Goal: Task Accomplishment & Management: Use online tool/utility

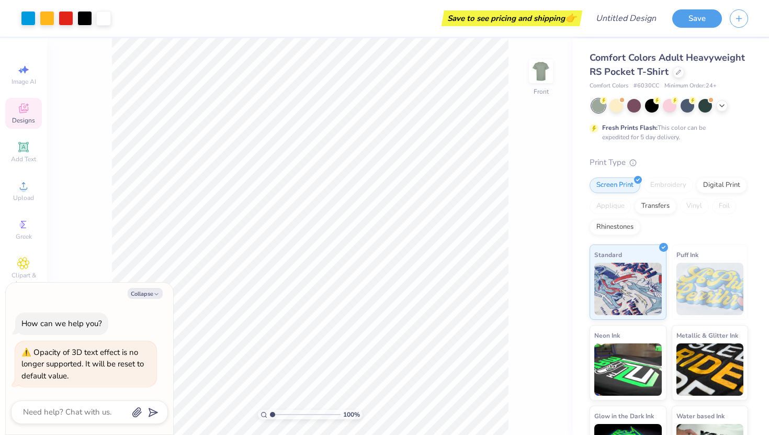
click at [29, 123] on span "Designs" at bounding box center [23, 120] width 23 height 8
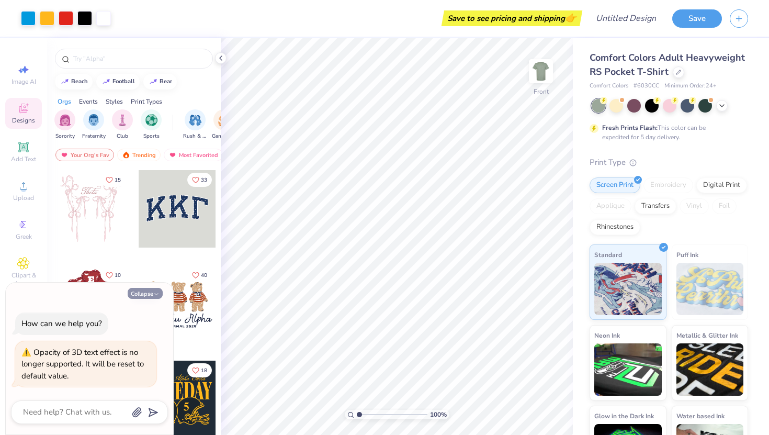
click at [151, 296] on button "Collapse" at bounding box center [145, 293] width 35 height 11
type textarea "x"
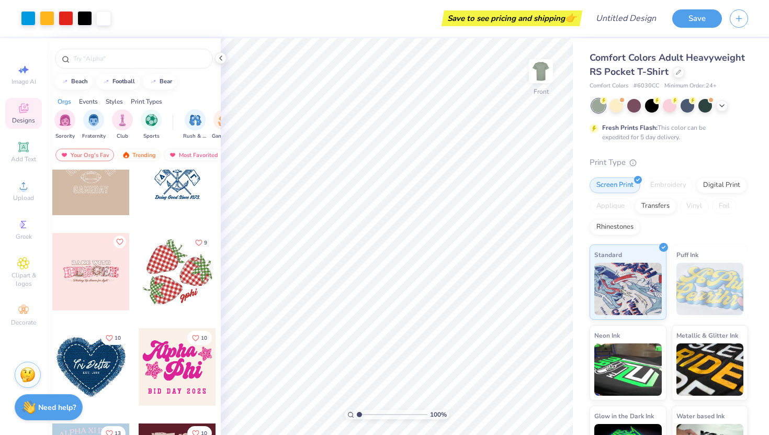
scroll to position [1503, 0]
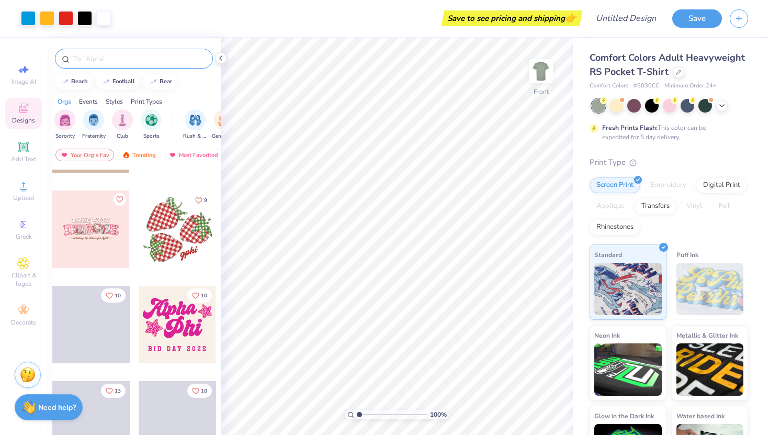
click at [153, 60] on input "text" at bounding box center [139, 58] width 134 height 10
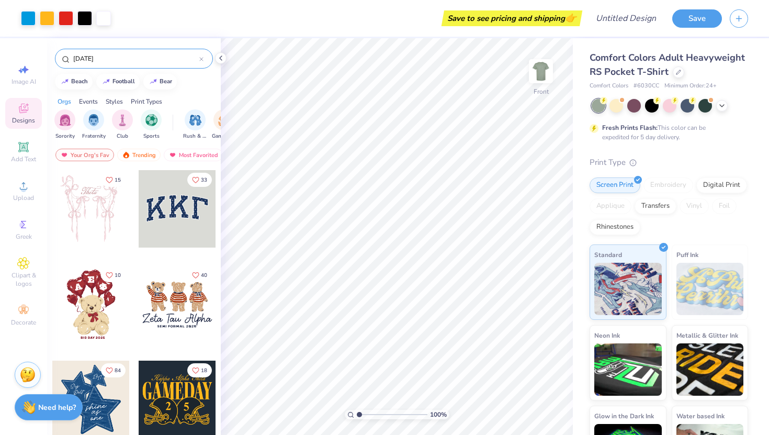
type input "[DATE]"
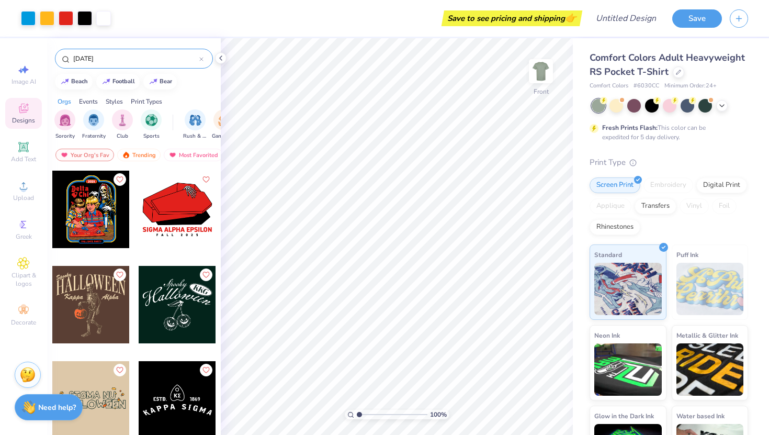
scroll to position [192, 0]
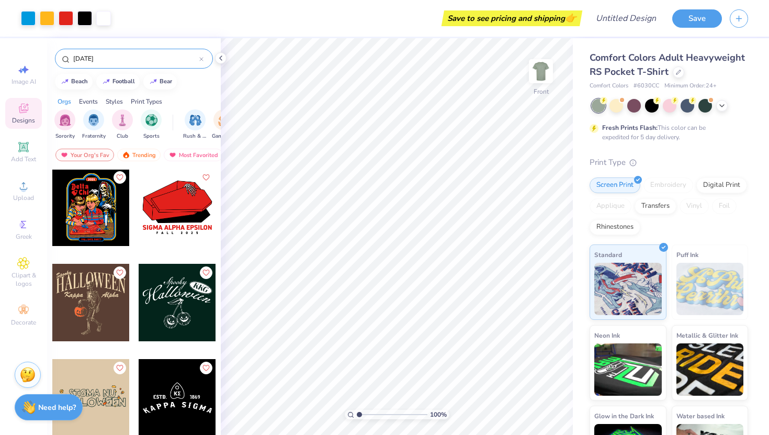
click at [80, 217] on div at bounding box center [90, 206] width 77 height 77
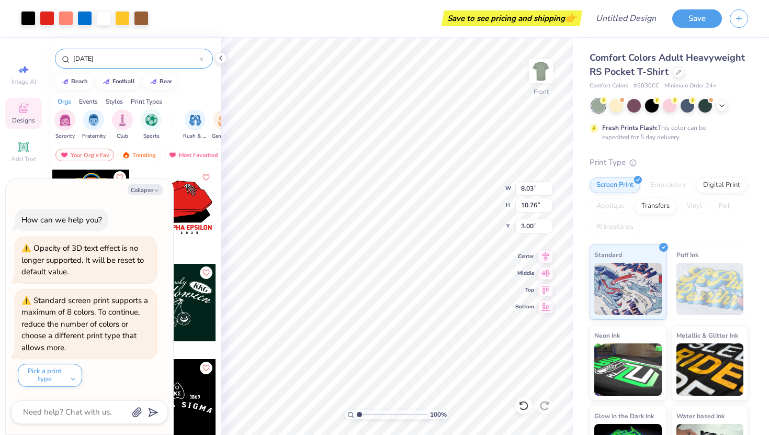
type textarea "x"
type input "10.00"
type input "13.88"
type input "3.06"
type textarea "x"
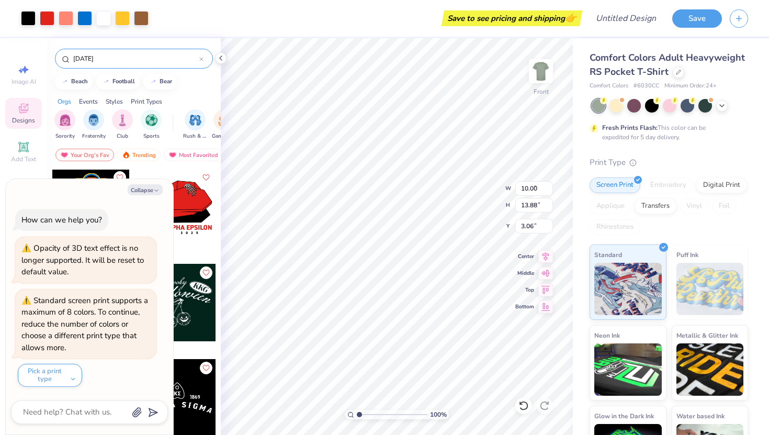
type input "3.00"
click at [148, 191] on button "Collapse" at bounding box center [145, 189] width 35 height 11
type textarea "x"
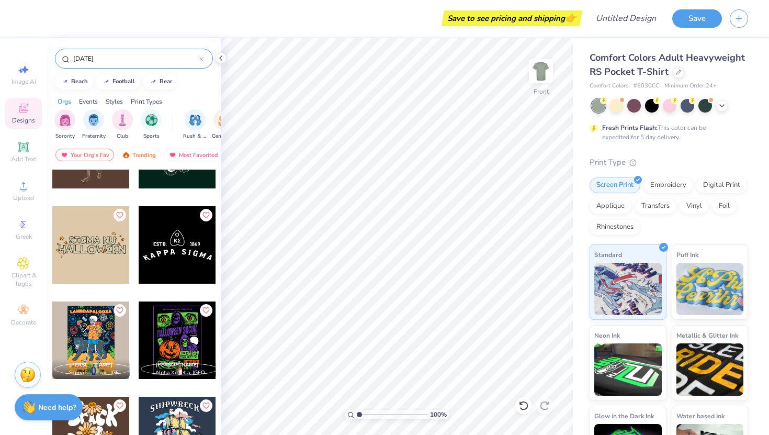
scroll to position [350, 0]
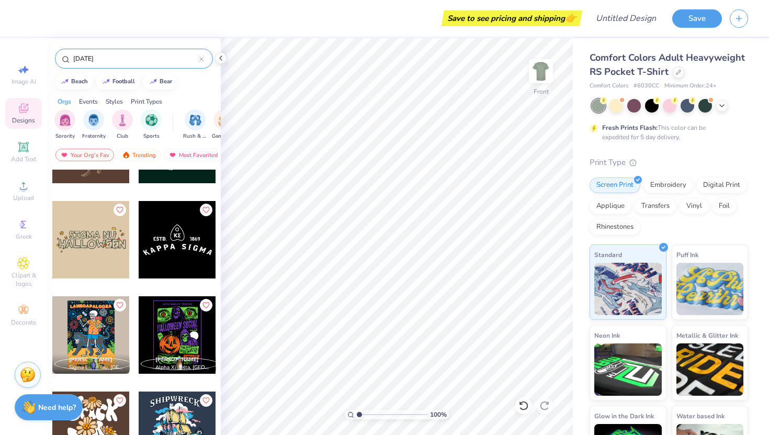
click at [182, 331] on div at bounding box center [177, 334] width 77 height 77
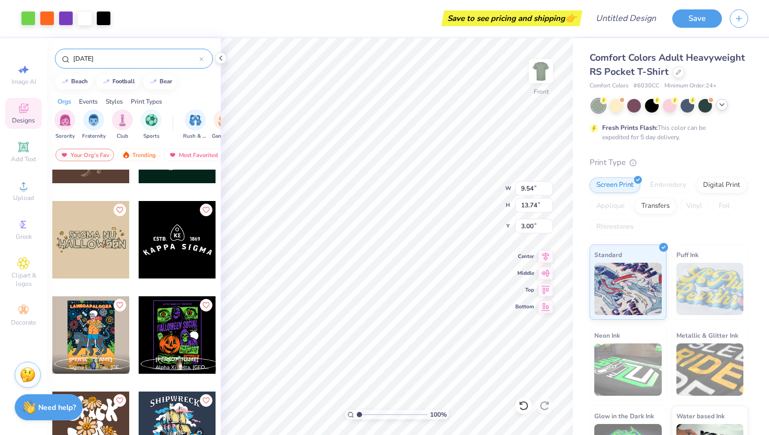
click at [723, 107] on icon at bounding box center [722, 104] width 8 height 8
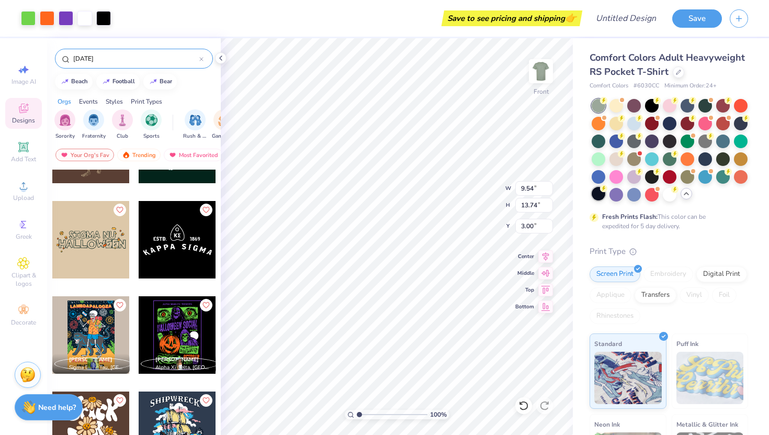
click at [597, 195] on div at bounding box center [599, 194] width 14 height 14
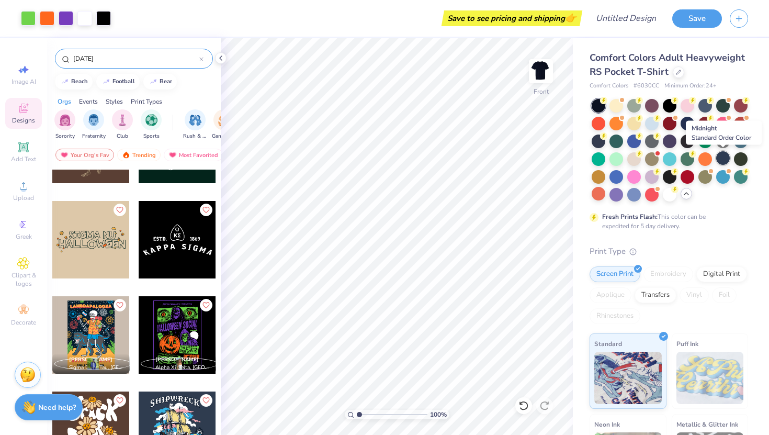
click at [725, 163] on div at bounding box center [723, 158] width 14 height 14
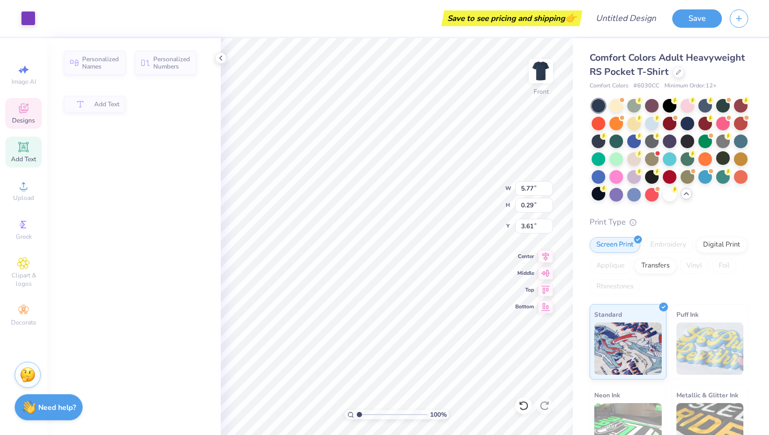
type input "5.77"
type input "0.29"
type input "3.61"
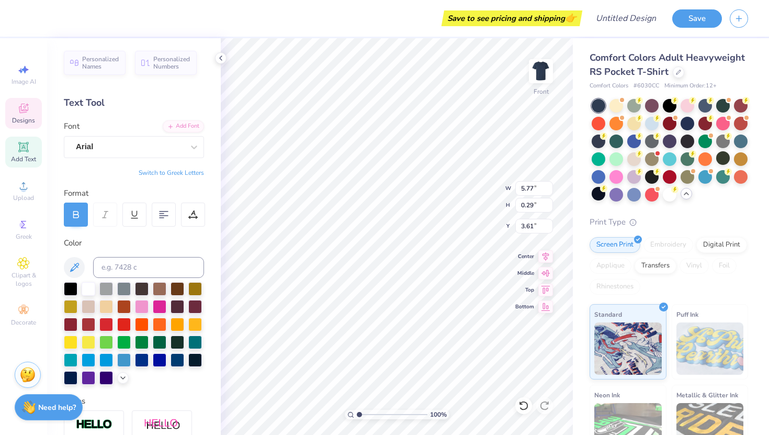
scroll to position [0, 6]
type textarea "S"
type textarea "Delta Tau Delta Presents"
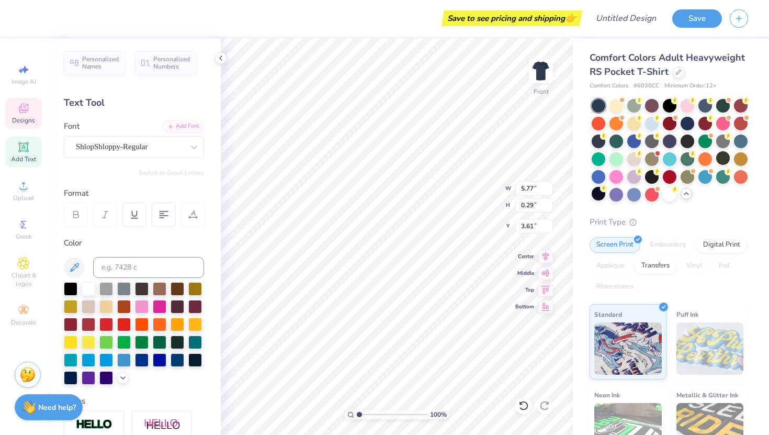
type input "7.91"
type input "2.57"
type input "6.78"
type textarea "Deltapalooza"
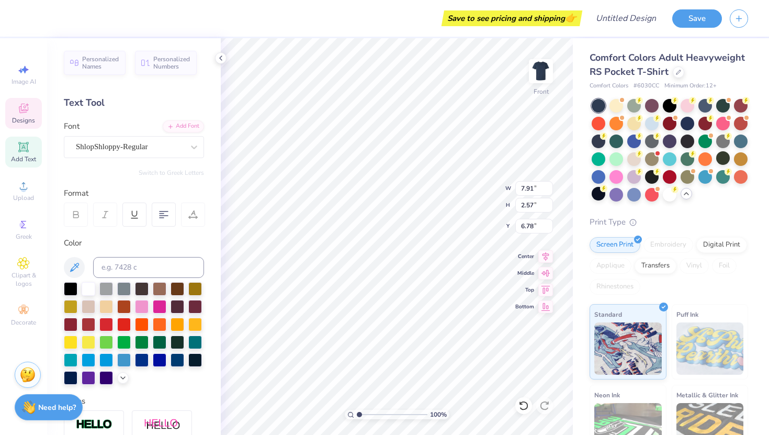
scroll to position [0, 2]
click at [25, 114] on icon at bounding box center [23, 108] width 13 height 13
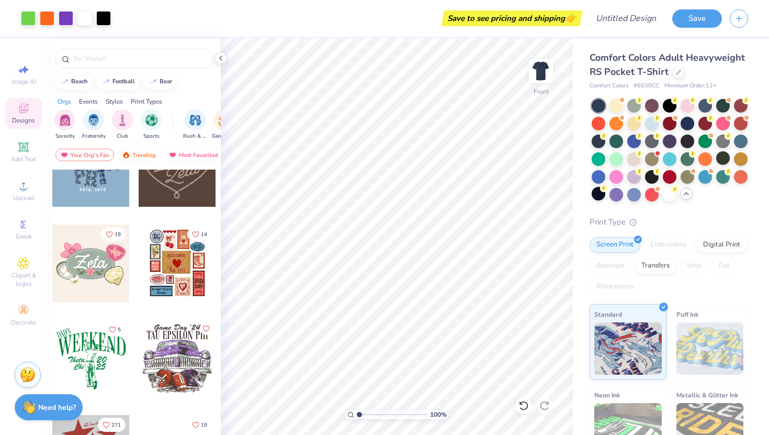
scroll to position [423, 0]
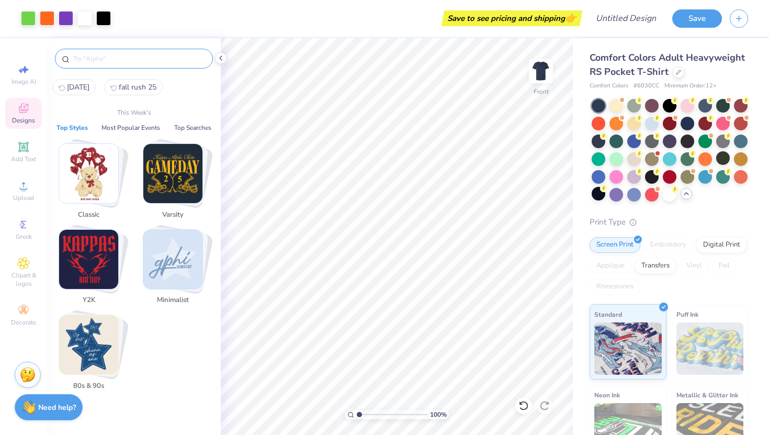
click at [150, 57] on input "text" at bounding box center [139, 58] width 134 height 10
click at [88, 80] on button "halloween" at bounding box center [73, 87] width 43 height 16
type input "halloween"
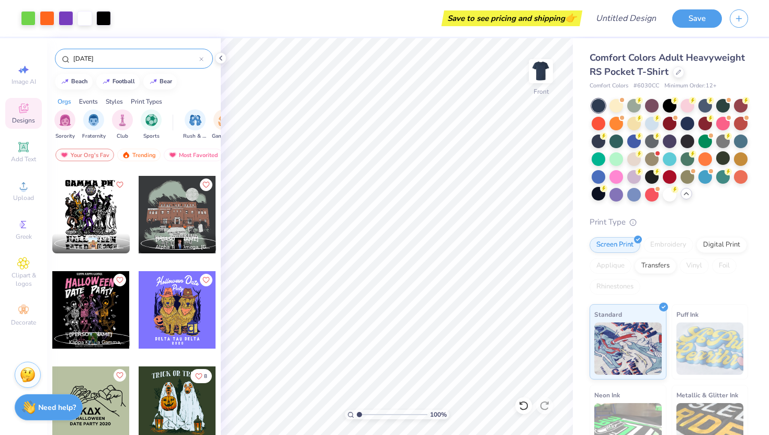
scroll to position [651, 0]
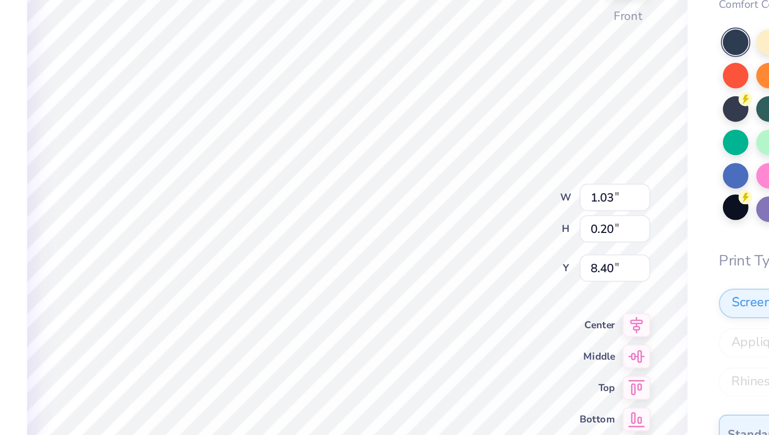
click at [455, 188] on div "100 % Front W 1.03 1.03 " H 0.20 0.20 " Y 8.40 8.40 " Center Middle Top Bottom" at bounding box center [397, 236] width 352 height 397
type input "1.46"
type input "8.83"
type input "0.77"
type input "0.52"
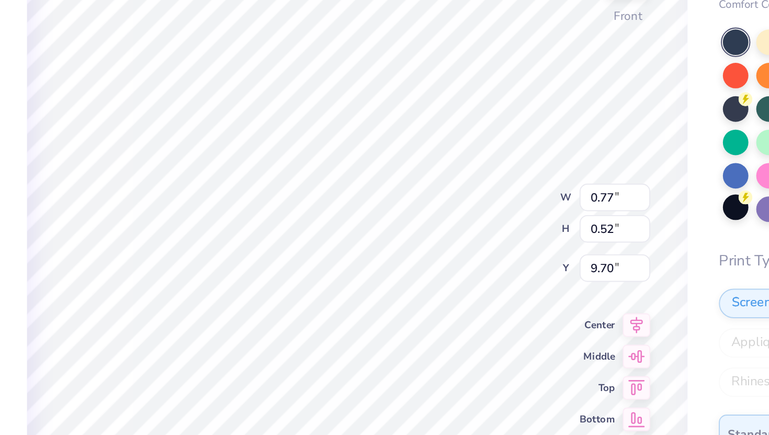
type input "9.70"
type textarea "2025"
type input "9.54"
type input "13.74"
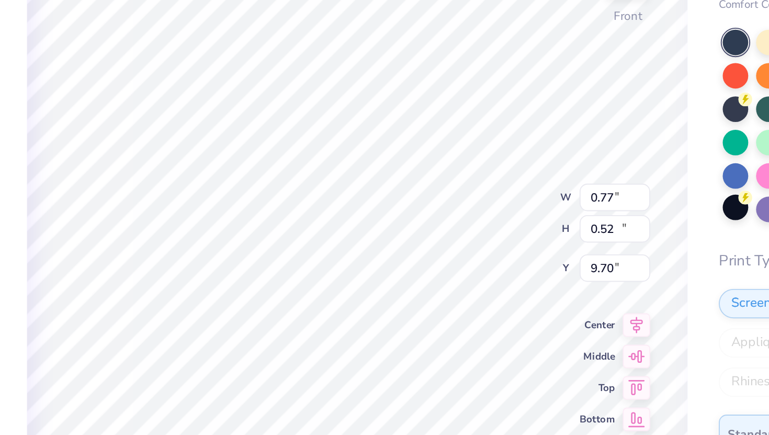
type input "3.00"
type input "3.31"
type input "0.72"
type input "12.72"
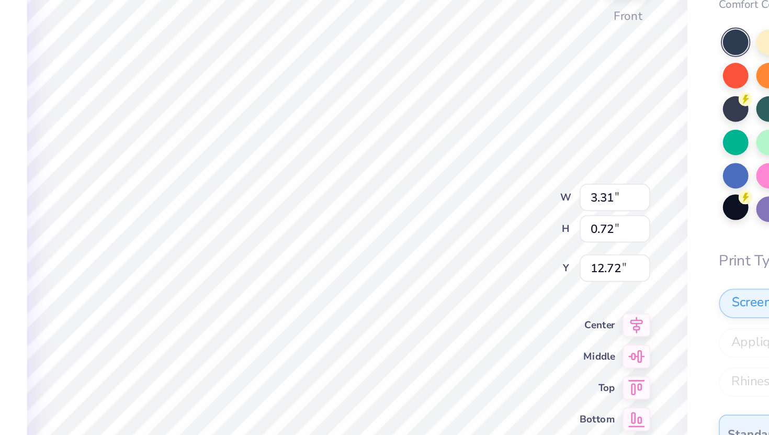
type input "3.28"
type input "0.54"
type input "12.09"
type input "3.31"
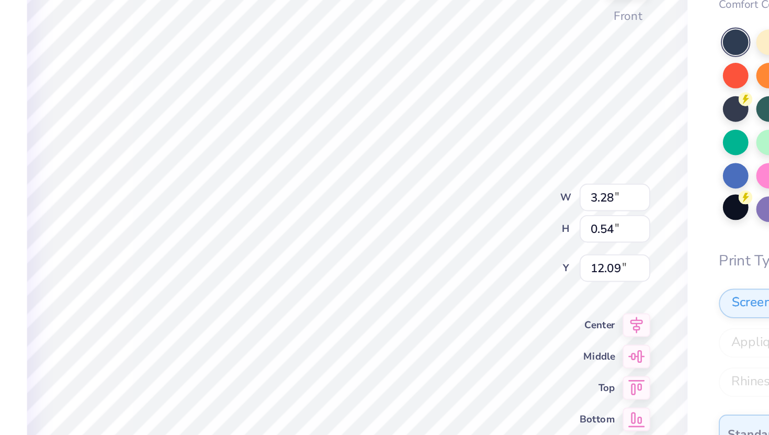
type input "0.72"
type input "12.72"
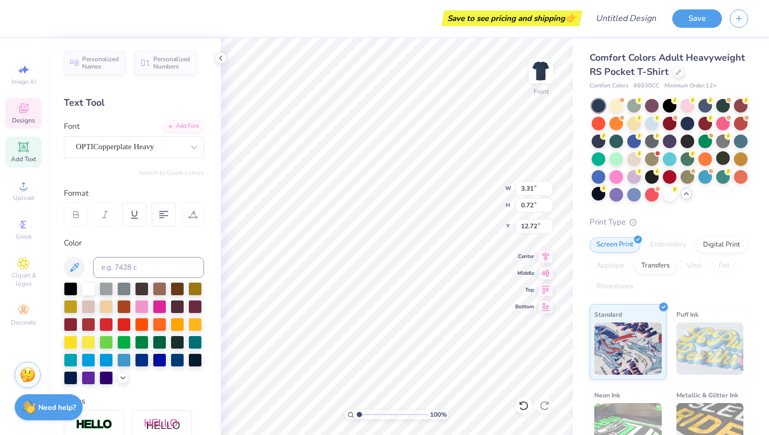
click at [29, 118] on span "Designs" at bounding box center [23, 120] width 23 height 8
click at [29, 104] on icon at bounding box center [23, 108] width 13 height 13
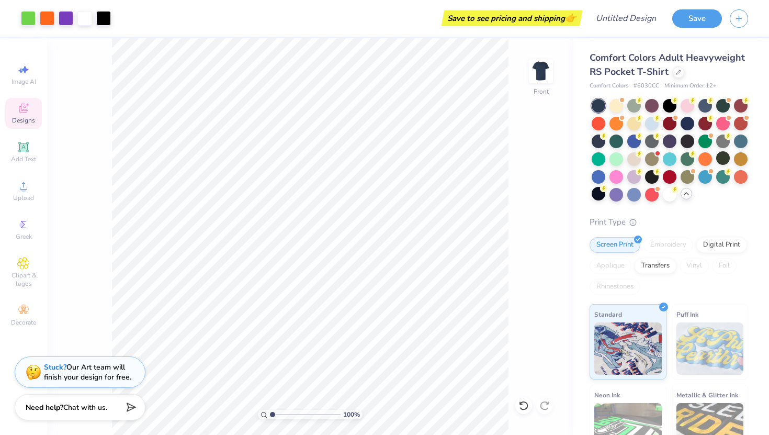
click at [20, 117] on span "Designs" at bounding box center [23, 120] width 23 height 8
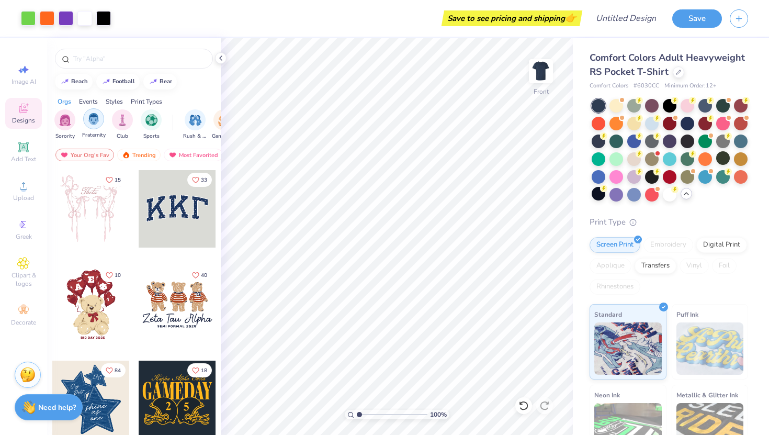
click at [96, 120] on img "filter for Fraternity" at bounding box center [94, 119] width 12 height 12
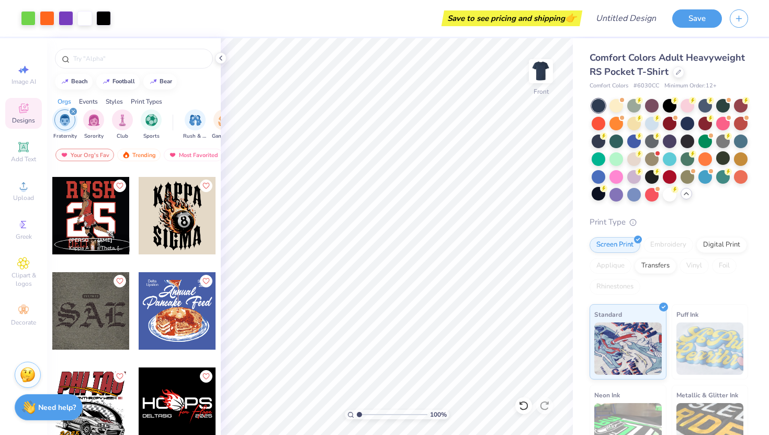
scroll to position [3422, 0]
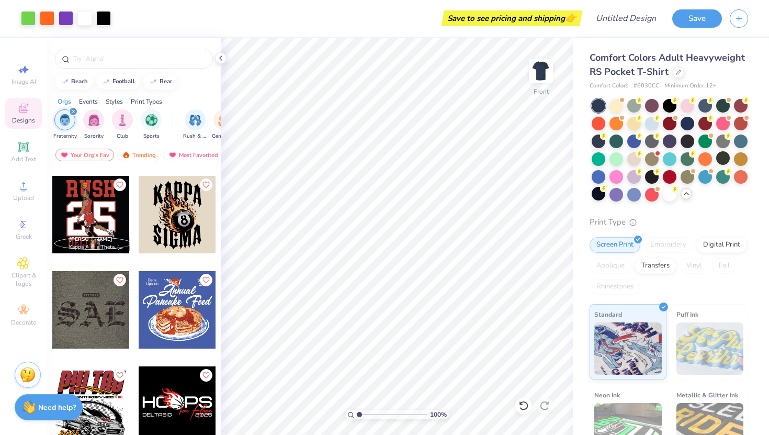
click at [98, 200] on div at bounding box center [90, 214] width 77 height 77
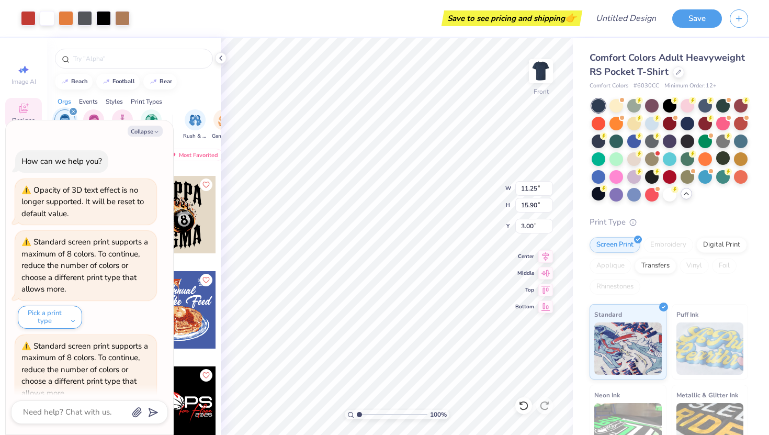
scroll to position [46, 0]
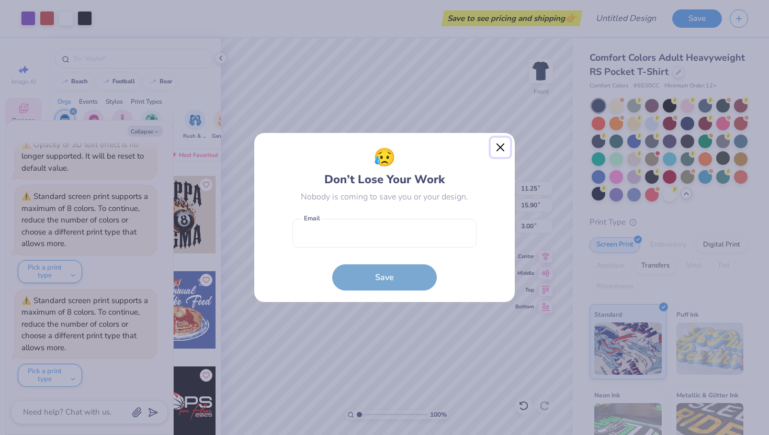
click at [498, 151] on button "Close" at bounding box center [501, 148] width 20 height 20
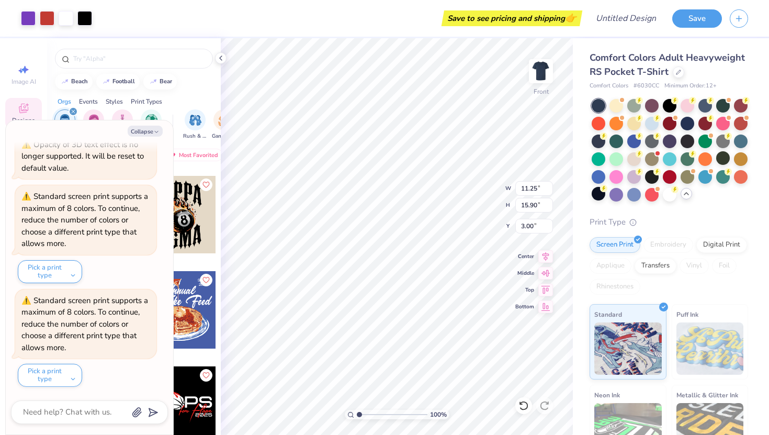
type textarea "x"
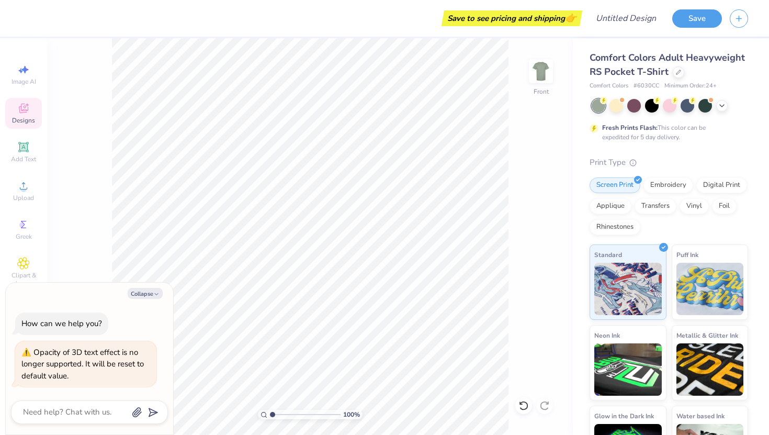
click at [29, 108] on icon at bounding box center [23, 108] width 13 height 13
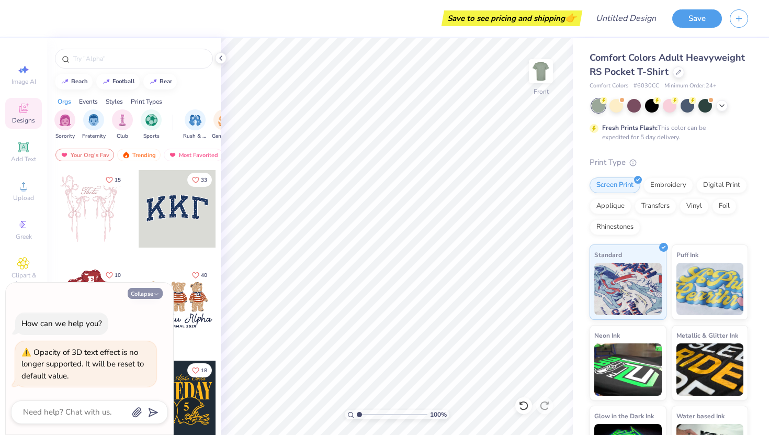
click at [139, 294] on button "Collapse" at bounding box center [145, 293] width 35 height 11
type textarea "x"
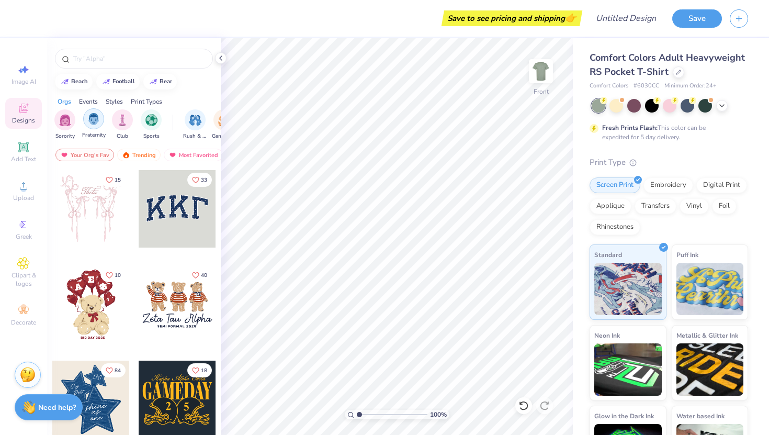
click at [89, 119] on img "filter for Fraternity" at bounding box center [94, 119] width 12 height 12
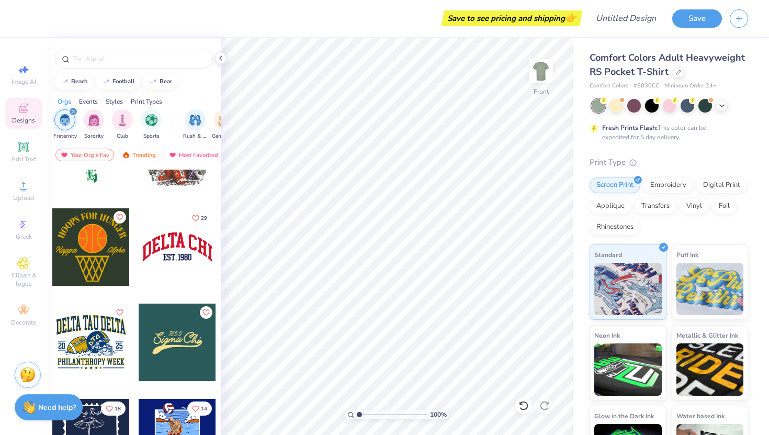
scroll to position [83, 0]
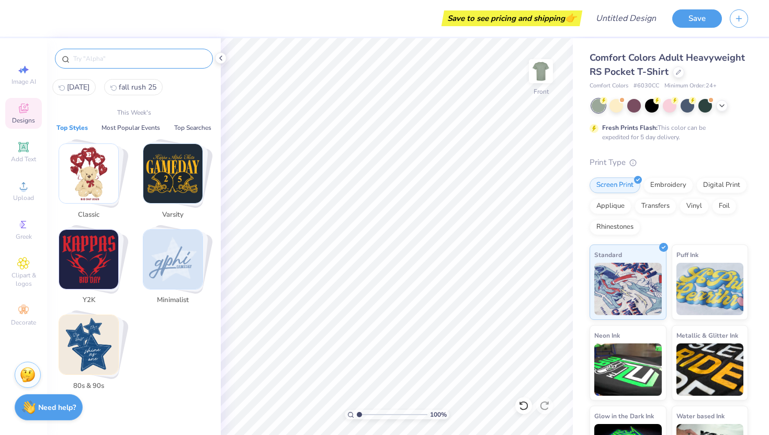
click at [120, 59] on input "text" at bounding box center [139, 58] width 134 height 10
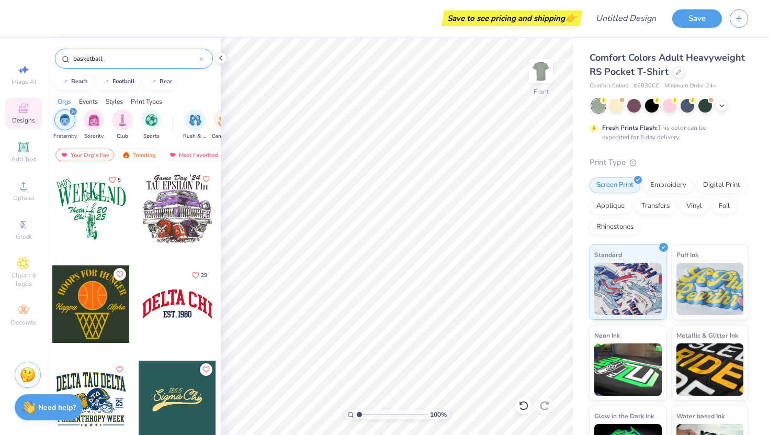
type input "basketball"
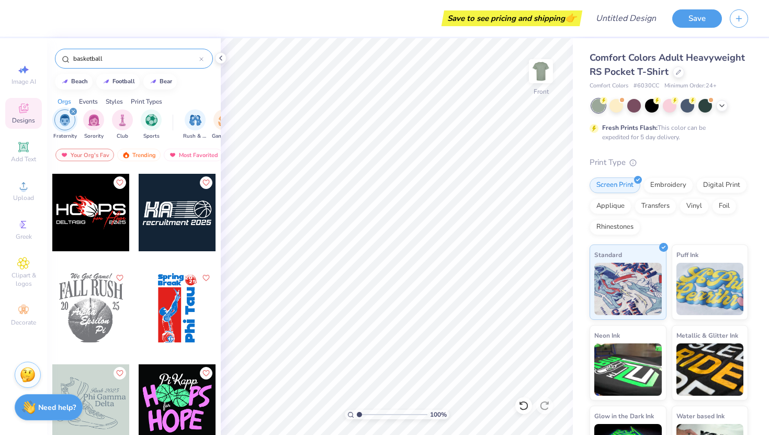
scroll to position [0, 0]
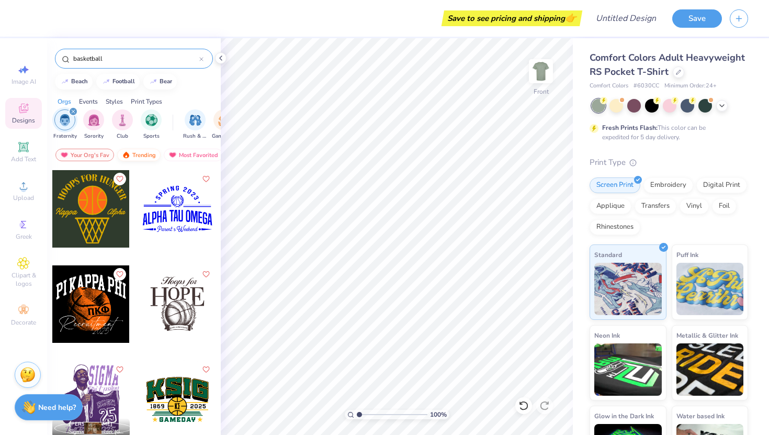
click at [130, 152] on div "Trending" at bounding box center [138, 155] width 43 height 13
click at [87, 296] on div at bounding box center [90, 303] width 77 height 77
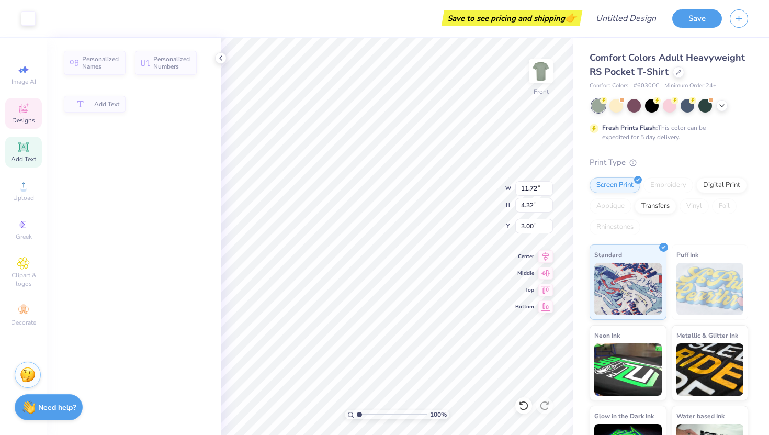
type input "4.32"
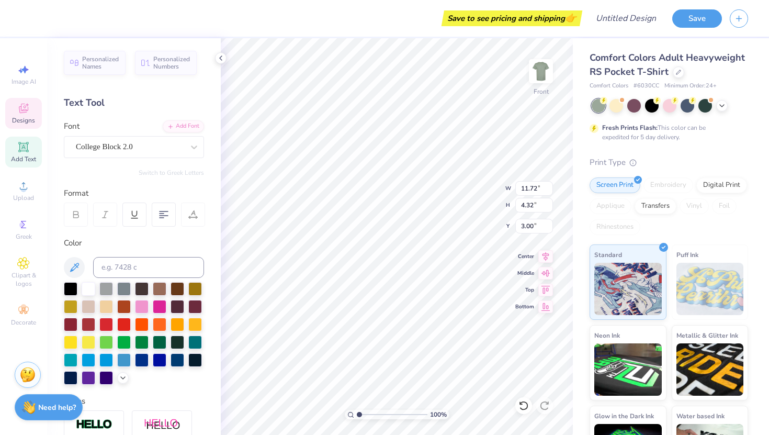
scroll to position [1, 1]
type textarea "Delta Tau Delta"
paste textarea
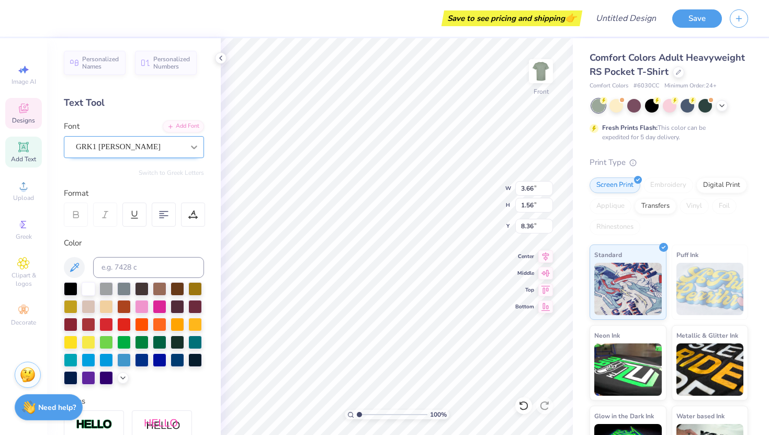
type textarea "DTD"
click at [185, 142] on div at bounding box center [194, 147] width 19 height 19
type input "11.72"
type input "4.31"
type input "3.00"
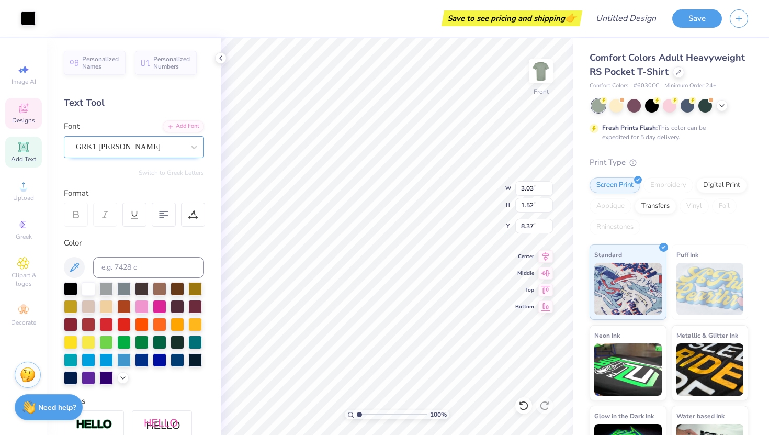
type input "8.35"
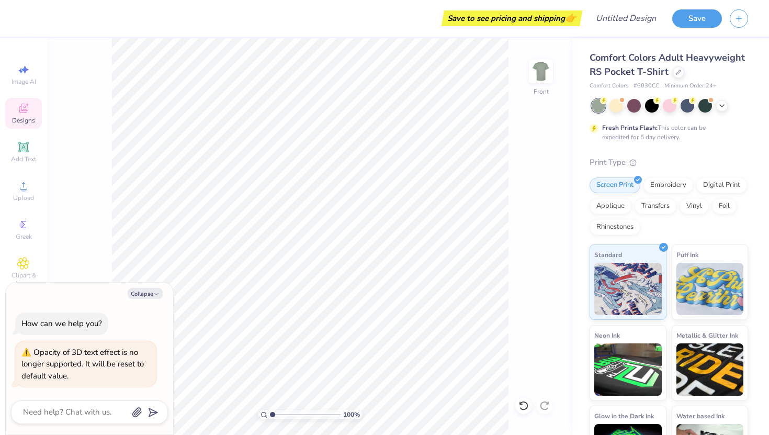
click at [28, 118] on span "Designs" at bounding box center [23, 120] width 23 height 8
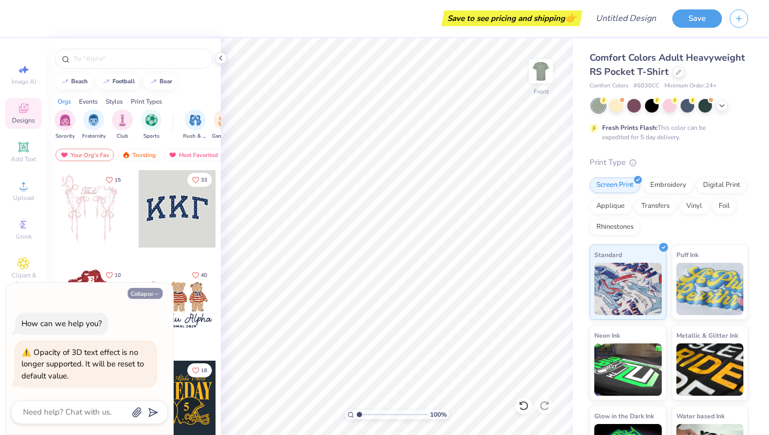
click at [151, 293] on button "Collapse" at bounding box center [145, 293] width 35 height 11
type textarea "x"
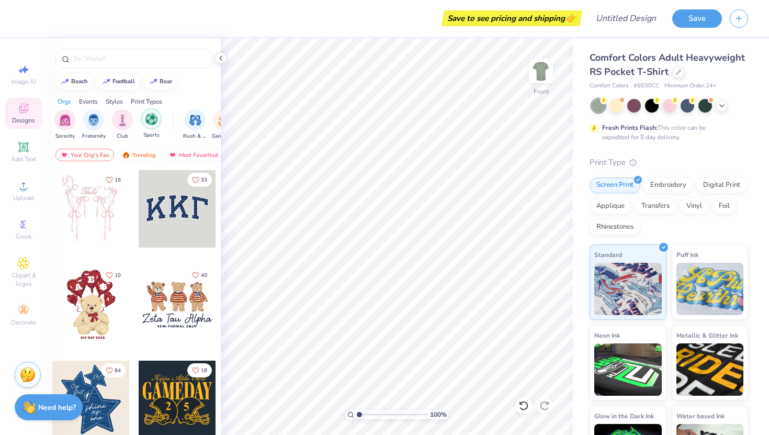
drag, startPoint x: 155, startPoint y: 112, endPoint x: 155, endPoint y: 97, distance: 15.2
click at [155, 110] on div "filter for Sports" at bounding box center [151, 118] width 21 height 21
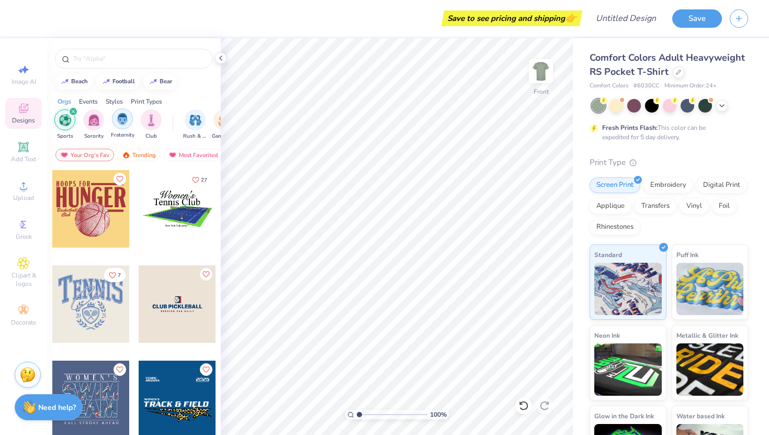
click at [123, 121] on img "filter for Fraternity" at bounding box center [123, 119] width 12 height 12
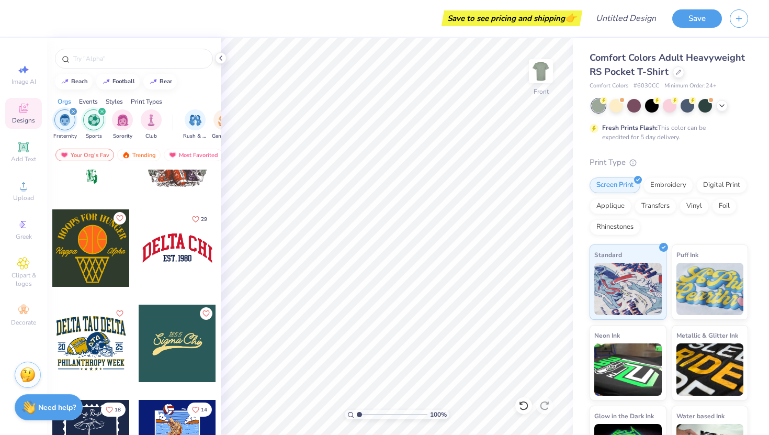
scroll to position [88, 0]
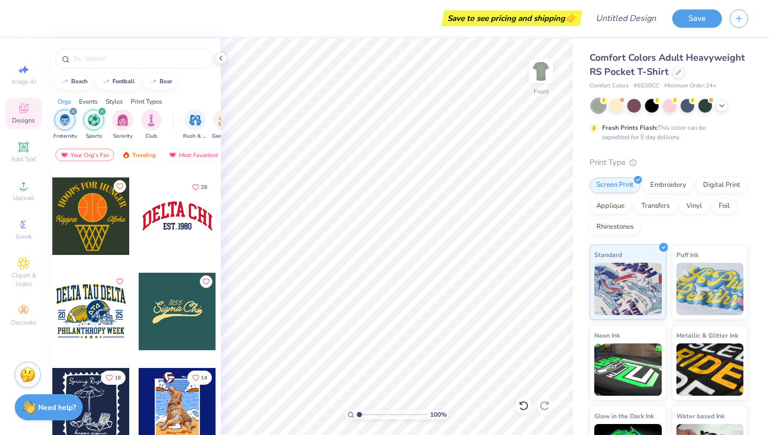
click at [67, 118] on img "filter for Fraternity" at bounding box center [65, 120] width 12 height 12
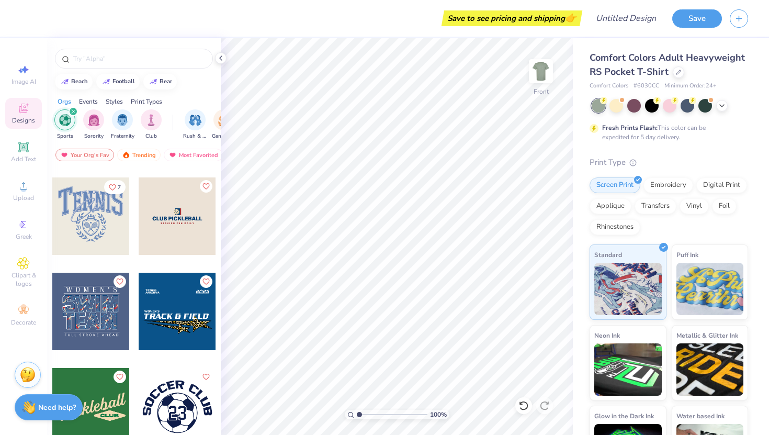
click at [71, 111] on icon "filter for Sports" at bounding box center [73, 111] width 4 height 4
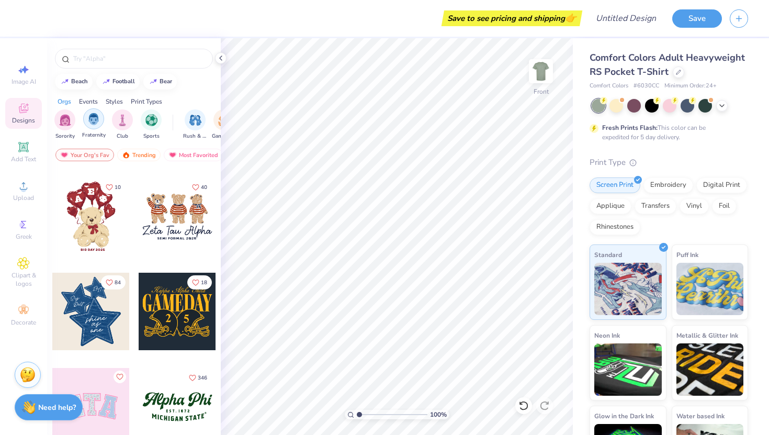
click at [90, 123] on img "filter for Fraternity" at bounding box center [94, 119] width 12 height 12
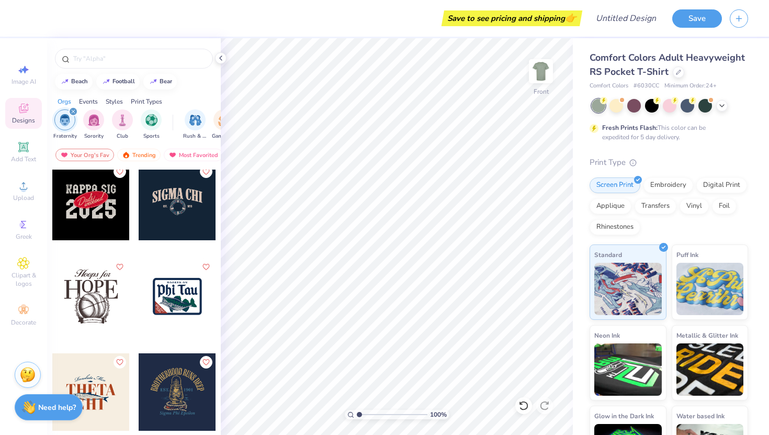
scroll to position [2009, 0]
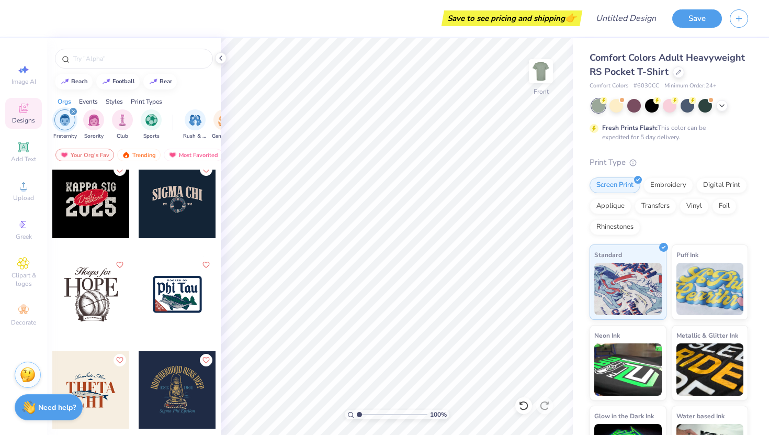
click at [149, 296] on div at bounding box center [177, 294] width 77 height 77
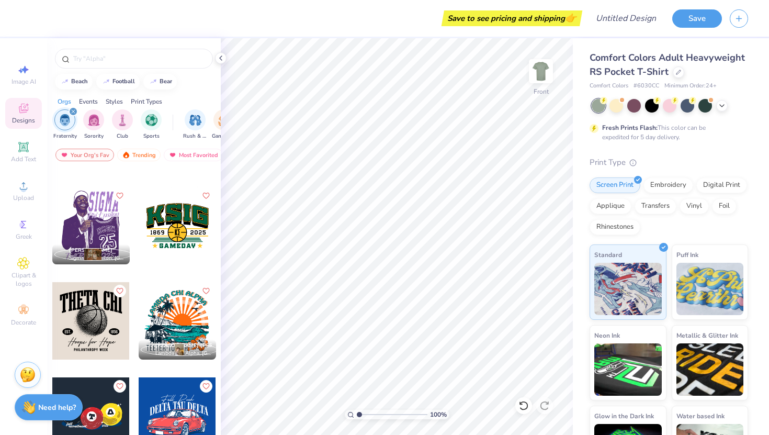
scroll to position [2841, 0]
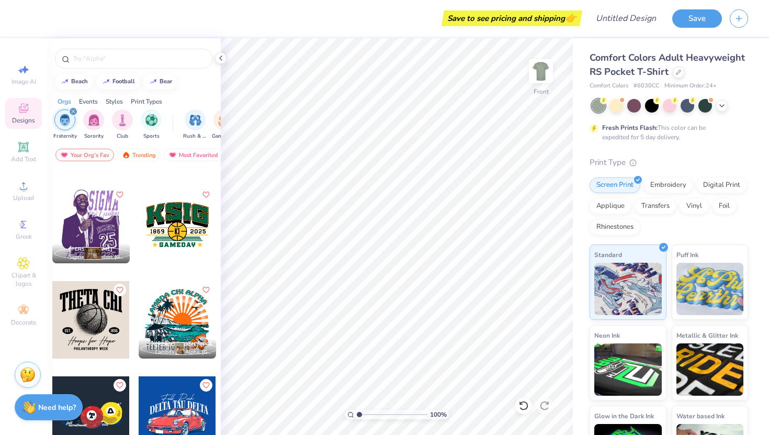
click at [95, 223] on div at bounding box center [90, 224] width 77 height 77
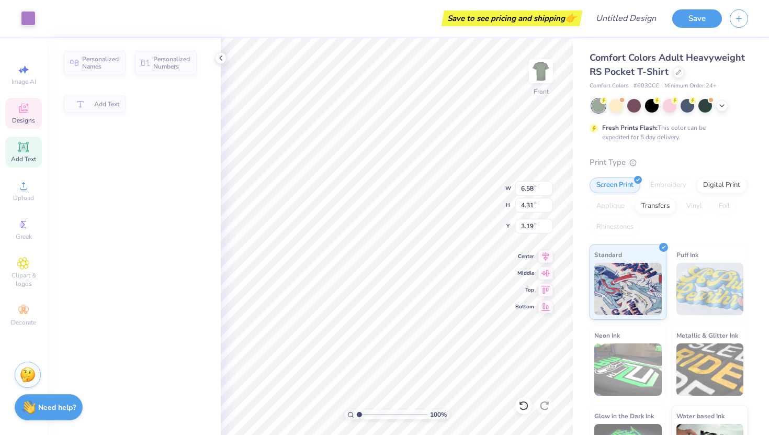
type textarea "De"
type input "3.00"
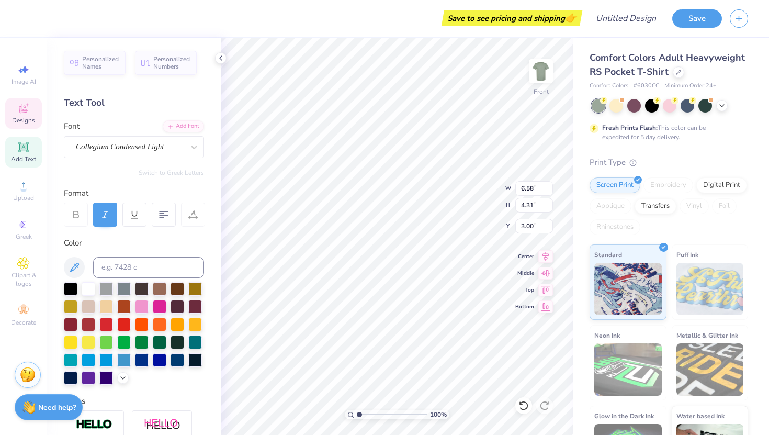
scroll to position [1, 0]
type textarea "Delta"
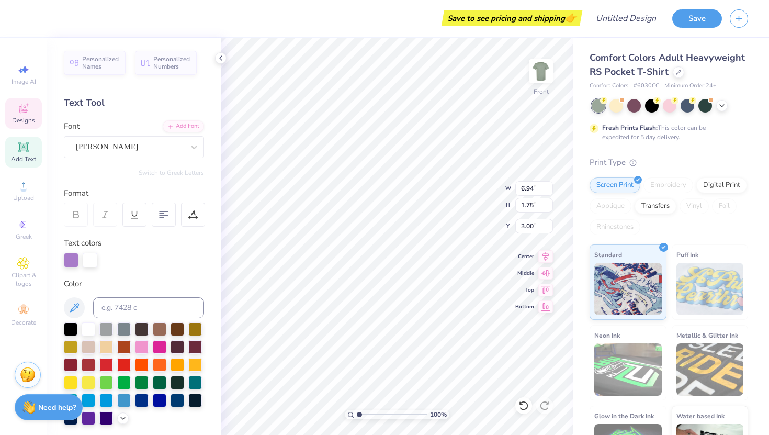
type input "6.94"
type input "1.75"
type input "7.50"
type textarea "Tau"
